Goal: Check status: Check status

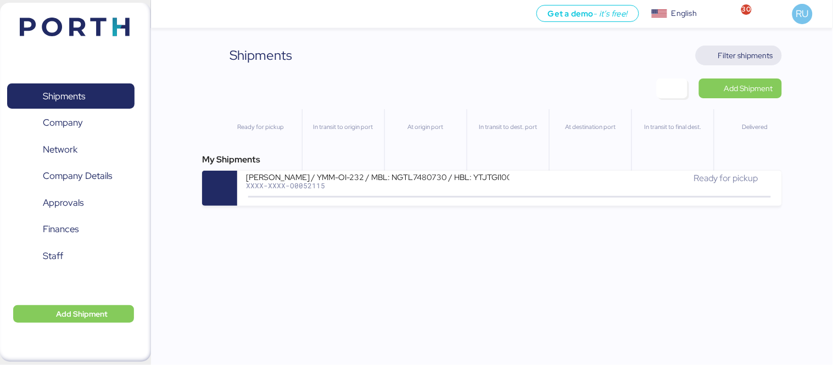
click at [736, 51] on span "Filter shipments" at bounding box center [745, 55] width 55 height 13
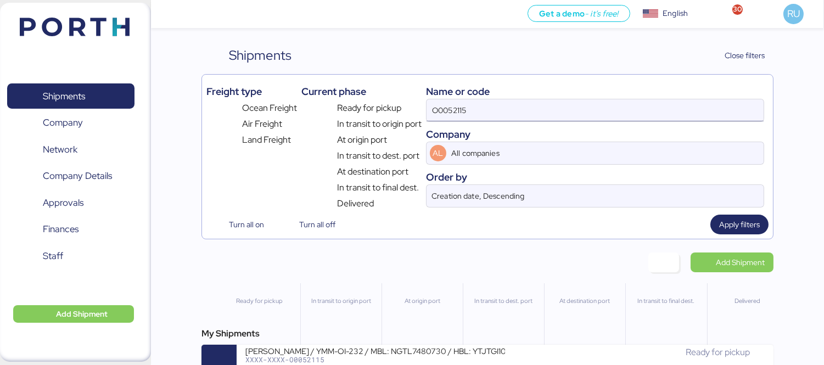
click at [607, 108] on input "O0052115" at bounding box center [595, 110] width 337 height 22
type input "O"
paste input "SHENZHEN GRENTECH RF COMMUNICATION LIMITED 5F,BUILDING 1,[GEOGRAPHIC_DATA], [GE…"
type input "SHENZHEN GRENTECH RF COMMUNICATION LIMITED 5F,BUILDING 1,[GEOGRAPHIC_DATA], [GE…"
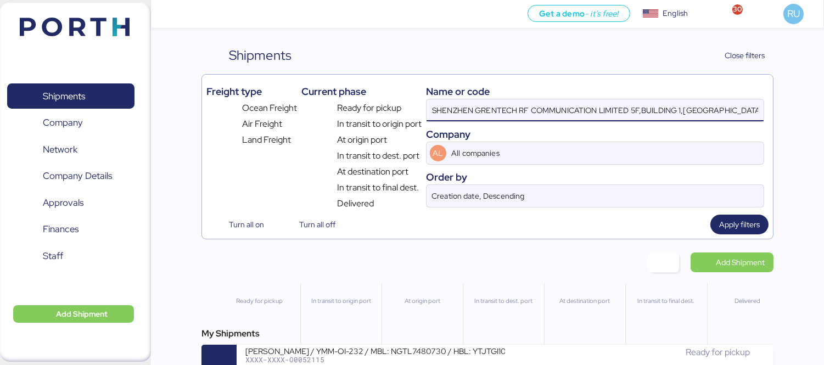
scroll to position [0, 157]
click at [607, 108] on input "SHENZHEN GRENTECH RF COMMUNICATION LIMITED 5F,BUILDING 1,[GEOGRAPHIC_DATA], [GE…" at bounding box center [595, 110] width 337 height 22
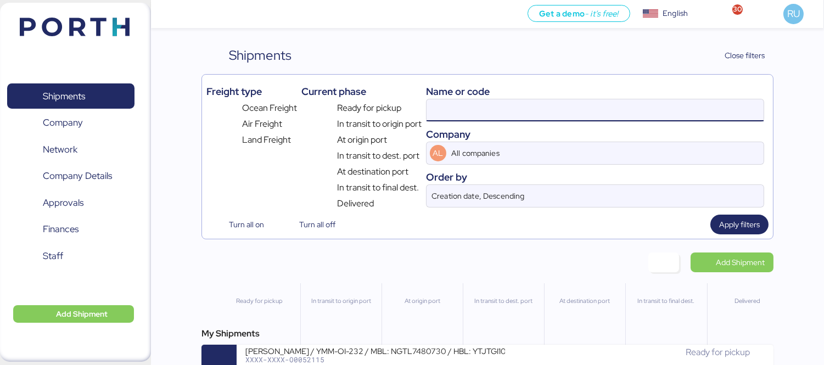
scroll to position [0, 0]
paste input "O0052140"
type input "O0052140"
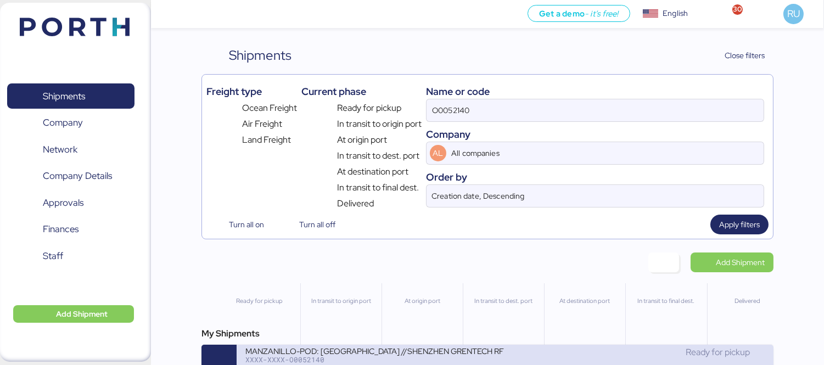
click at [393, 361] on div "XXXX-XXXX-O0052140" at bounding box center [375, 360] width 260 height 8
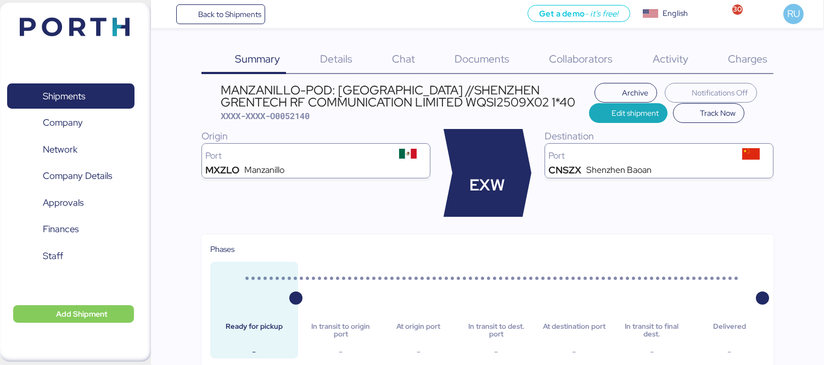
click at [753, 62] on span "Charges" at bounding box center [748, 59] width 40 height 14
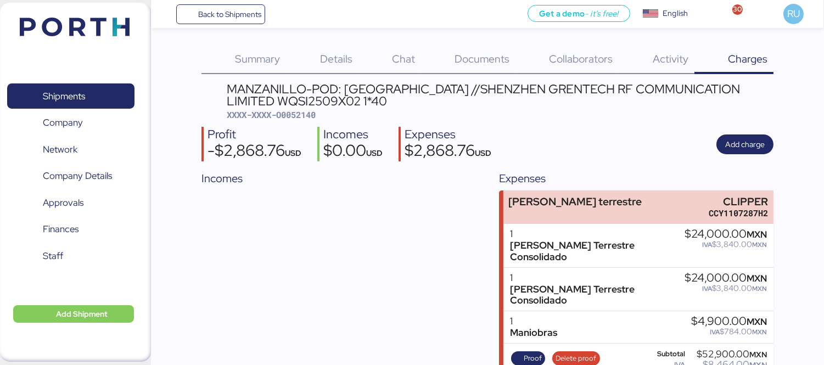
click at [345, 52] on span "Details" at bounding box center [336, 59] width 32 height 14
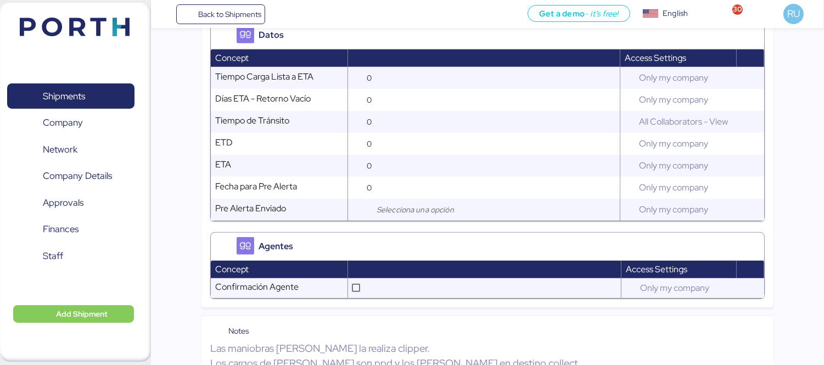
scroll to position [1050, 0]
